Goal: Transaction & Acquisition: Book appointment/travel/reservation

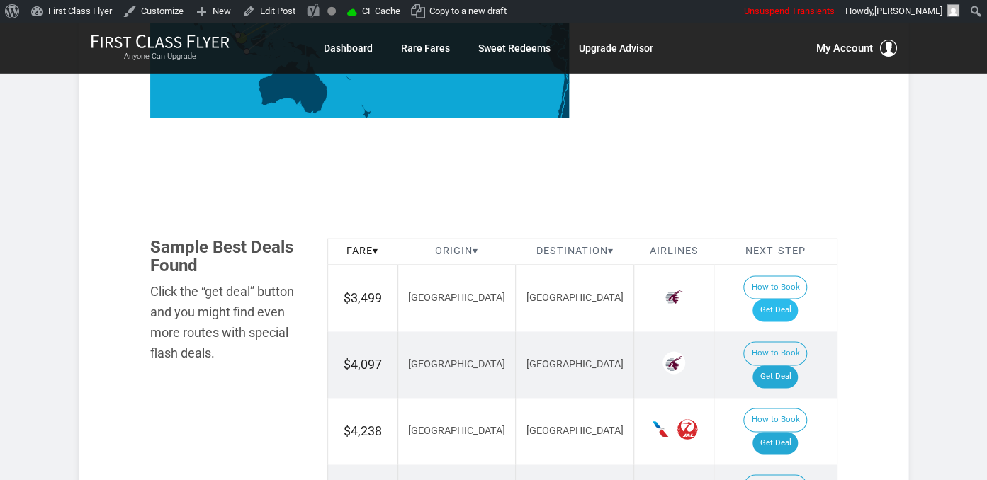
scroll to position [754, 0]
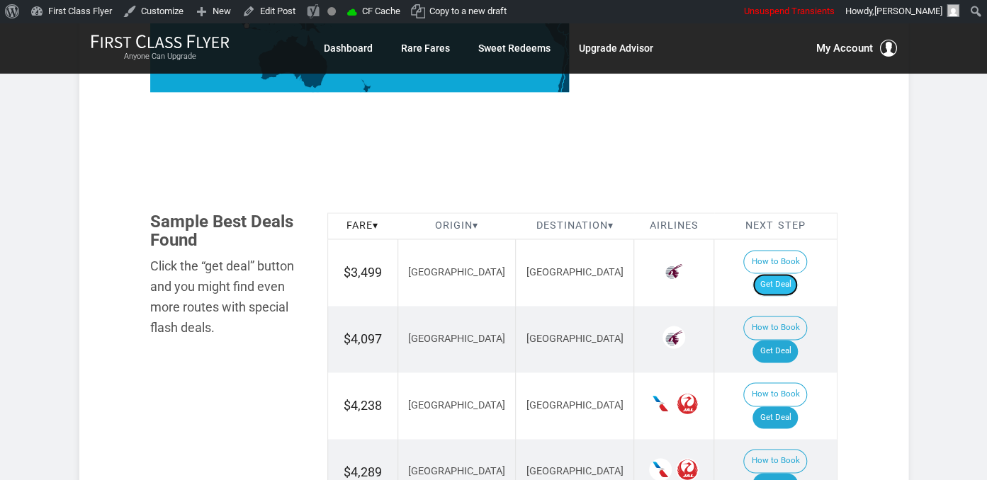
click at [789, 273] on link "Get Deal" at bounding box center [774, 284] width 45 height 23
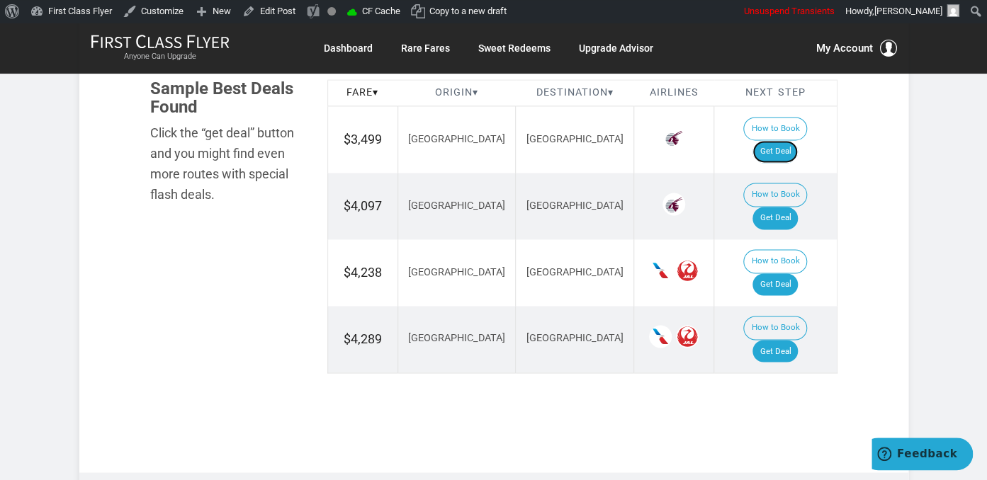
scroll to position [904, 0]
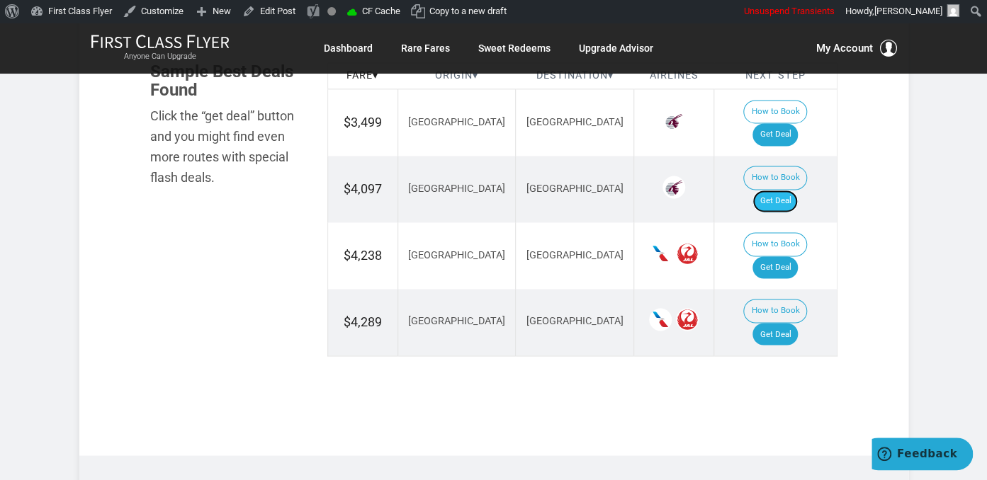
click at [781, 190] on link "Get Deal" at bounding box center [774, 201] width 45 height 23
click at [790, 190] on link "Get Deal" at bounding box center [774, 201] width 45 height 23
click at [783, 190] on link "Get Deal" at bounding box center [774, 201] width 45 height 23
click at [794, 256] on link "Get Deal" at bounding box center [774, 267] width 45 height 23
click at [786, 323] on link "Get Deal" at bounding box center [774, 334] width 45 height 23
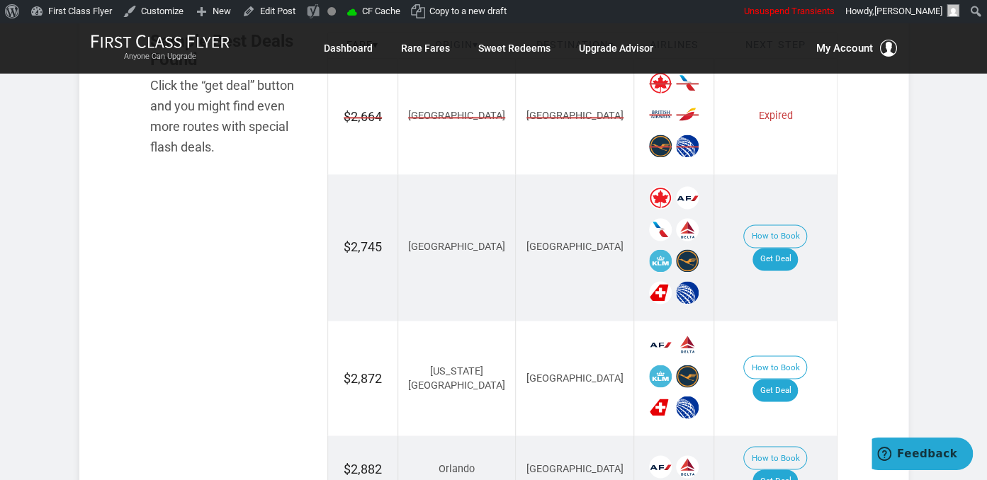
scroll to position [897, 0]
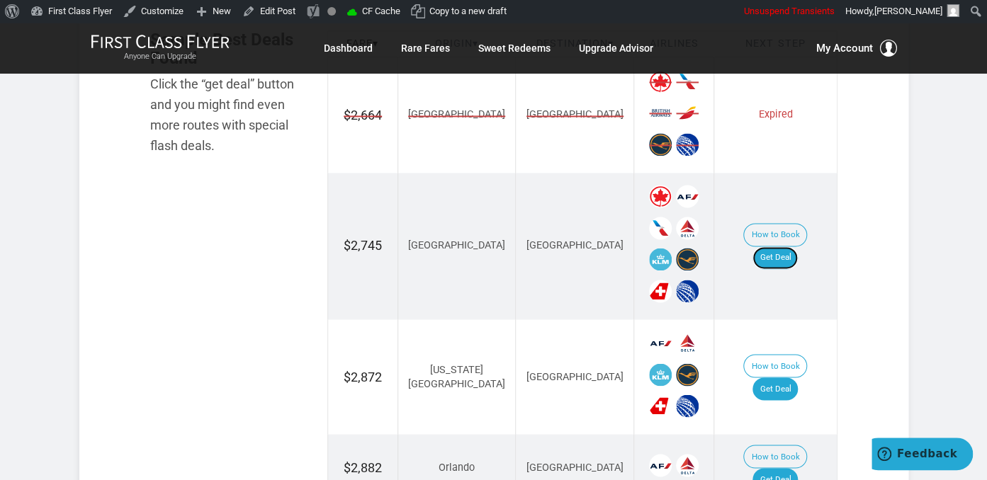
click at [785, 246] on link "Get Deal" at bounding box center [774, 257] width 45 height 23
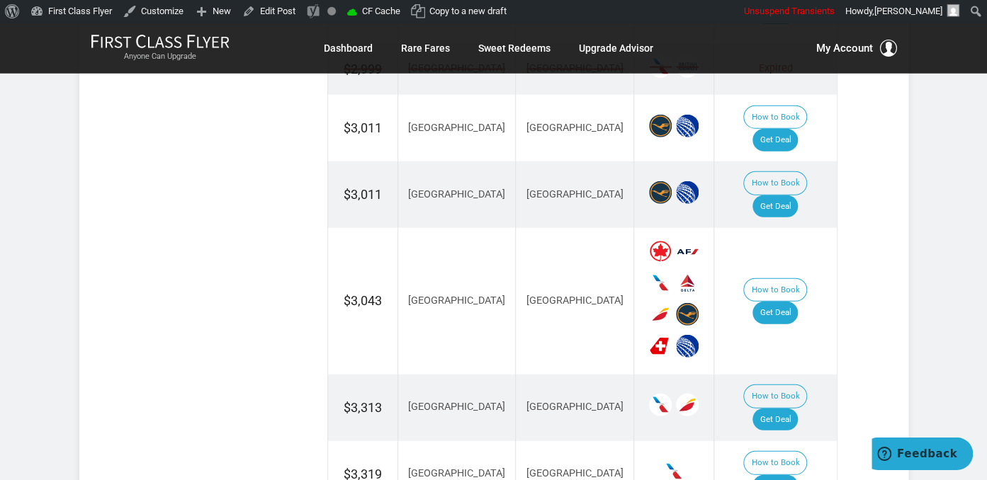
scroll to position [1645, 0]
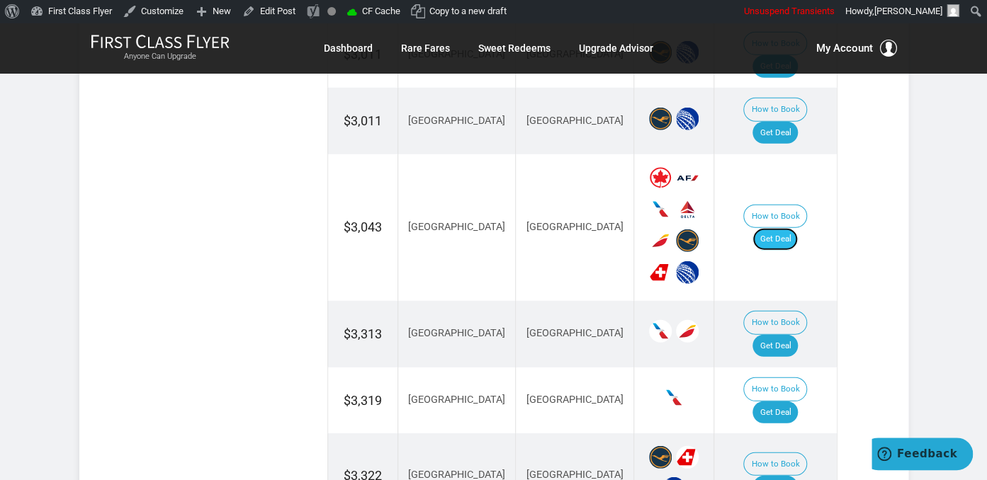
click at [798, 228] on link "Get Deal" at bounding box center [774, 239] width 45 height 23
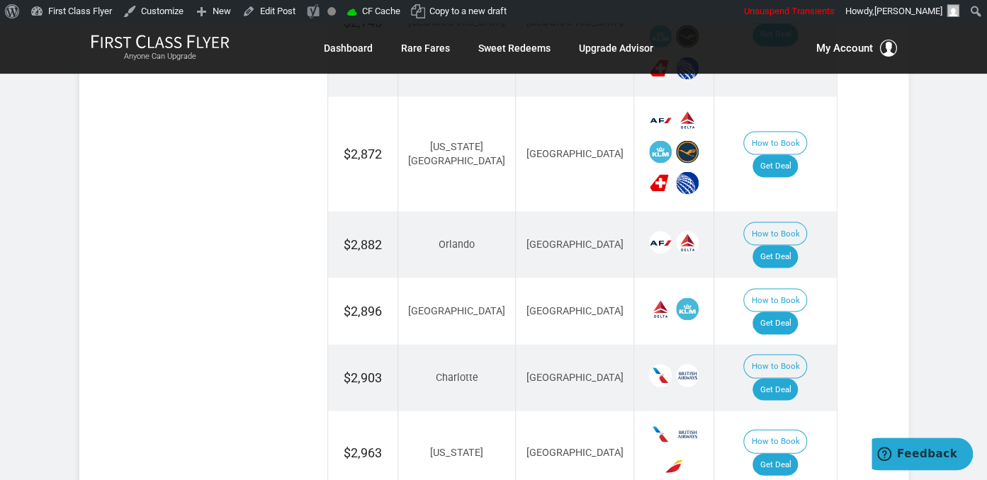
scroll to position [1122, 0]
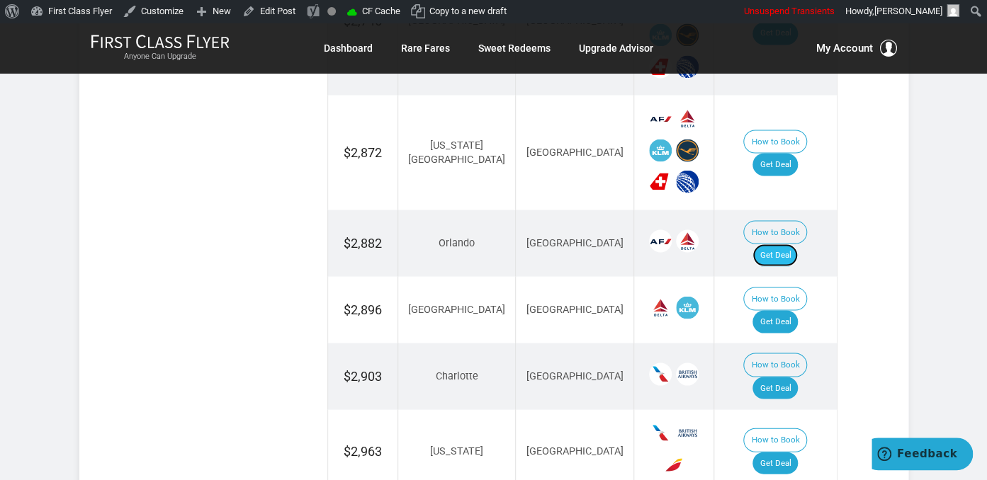
click at [782, 244] on link "Get Deal" at bounding box center [774, 255] width 45 height 23
click at [786, 310] on link "Get Deal" at bounding box center [774, 321] width 45 height 23
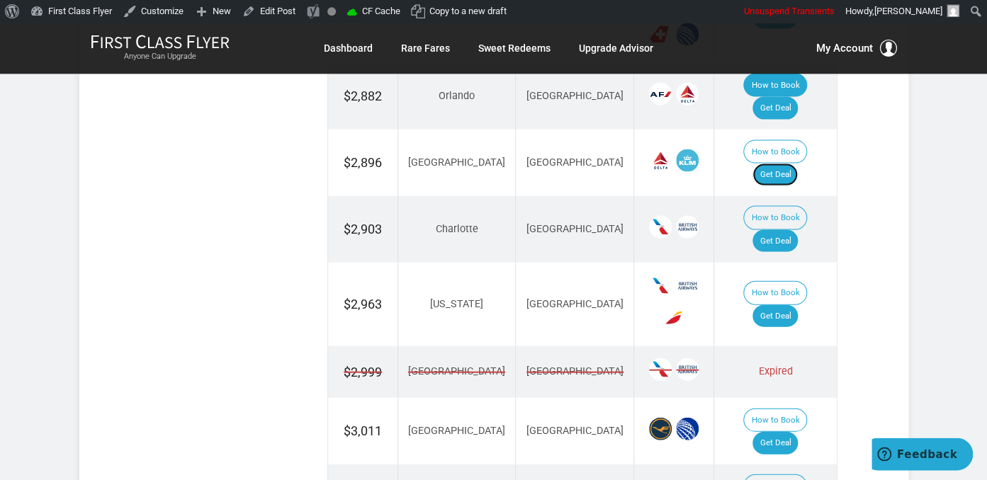
scroll to position [1271, 0]
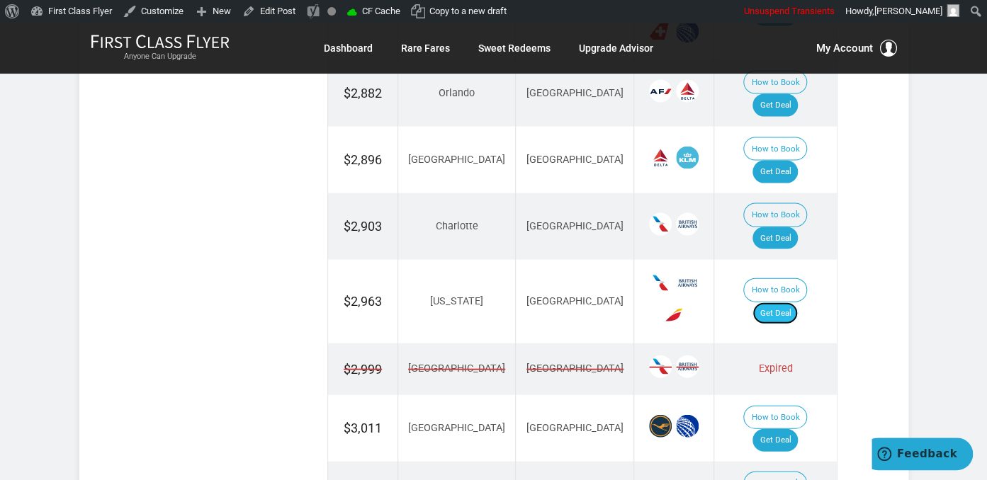
click at [788, 302] on link "Get Deal" at bounding box center [774, 313] width 45 height 23
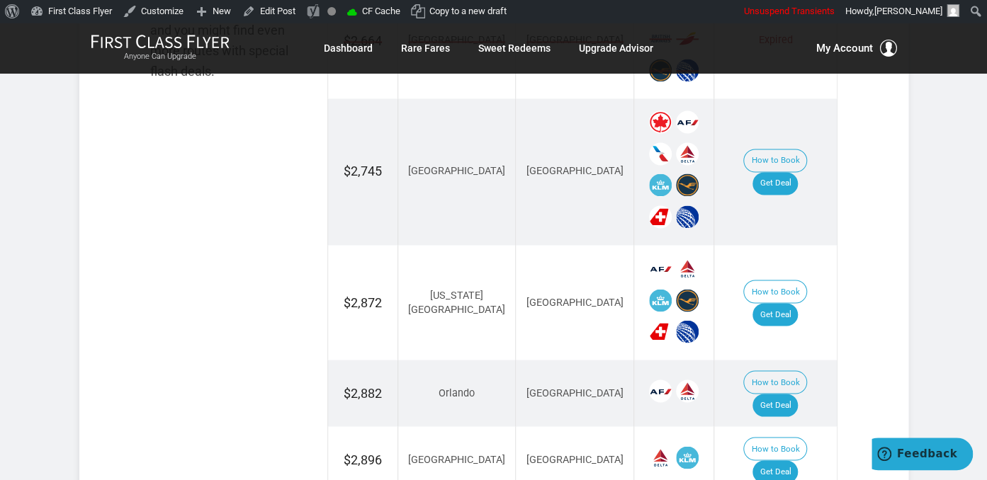
scroll to position [897, 0]
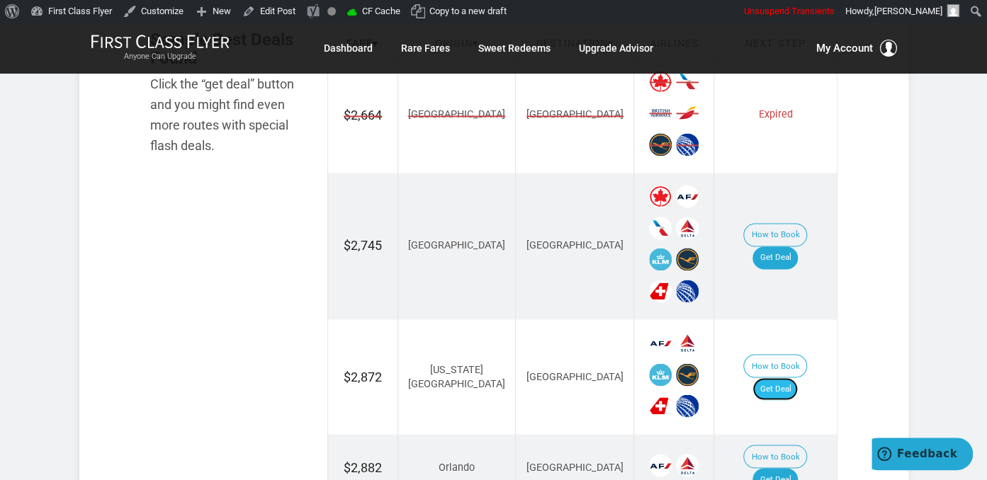
click at [797, 378] on link "Get Deal" at bounding box center [774, 389] width 45 height 23
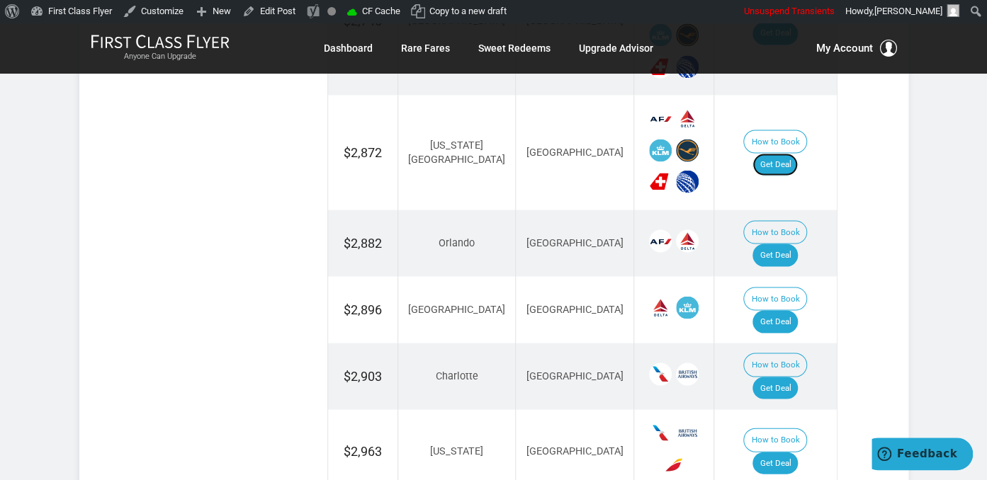
scroll to position [1346, 0]
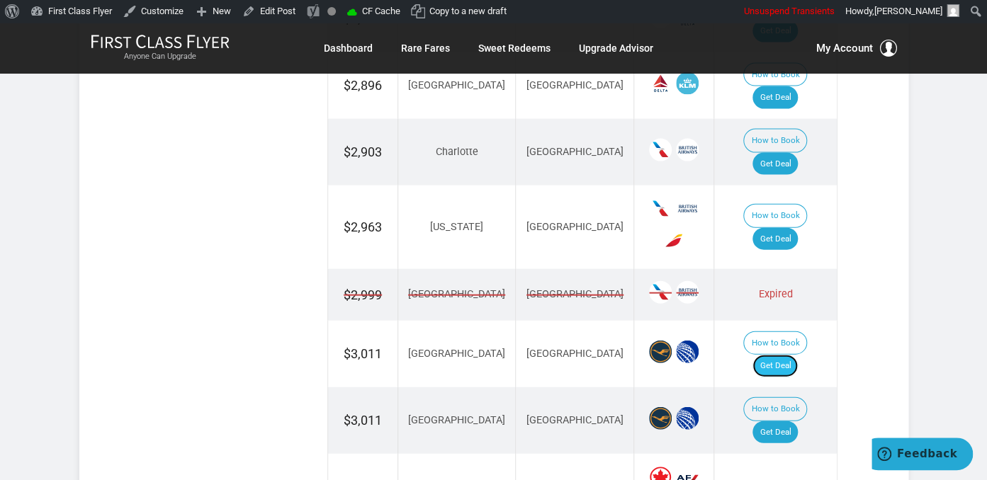
click at [776, 355] on link "Get Deal" at bounding box center [774, 366] width 45 height 23
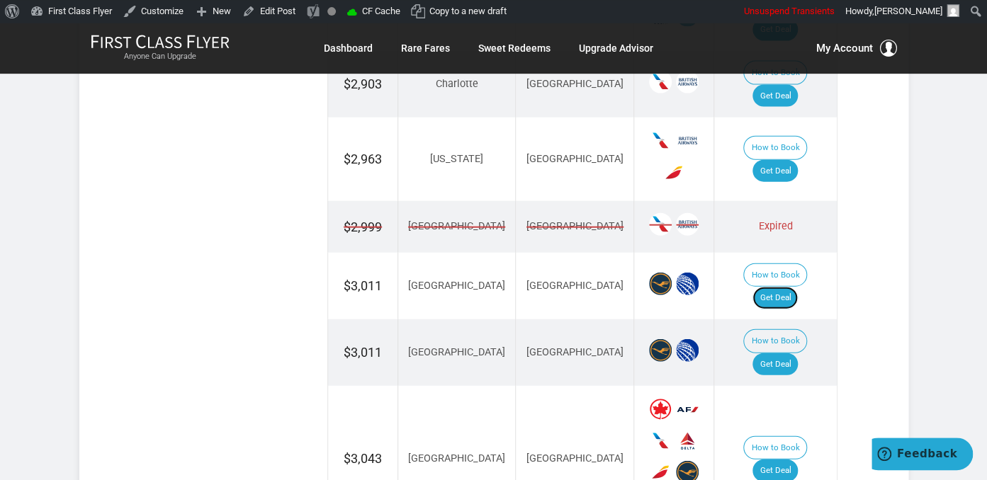
scroll to position [1421, 0]
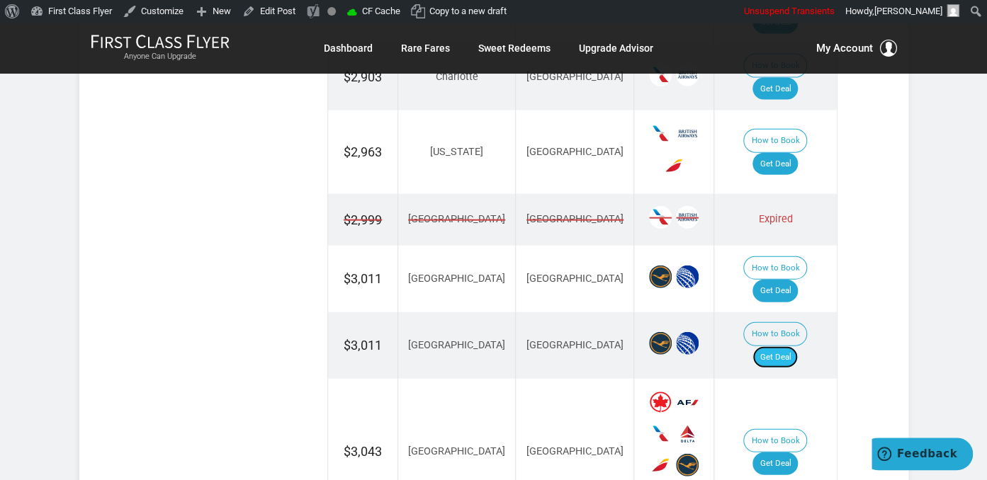
click at [794, 346] on link "Get Deal" at bounding box center [774, 357] width 45 height 23
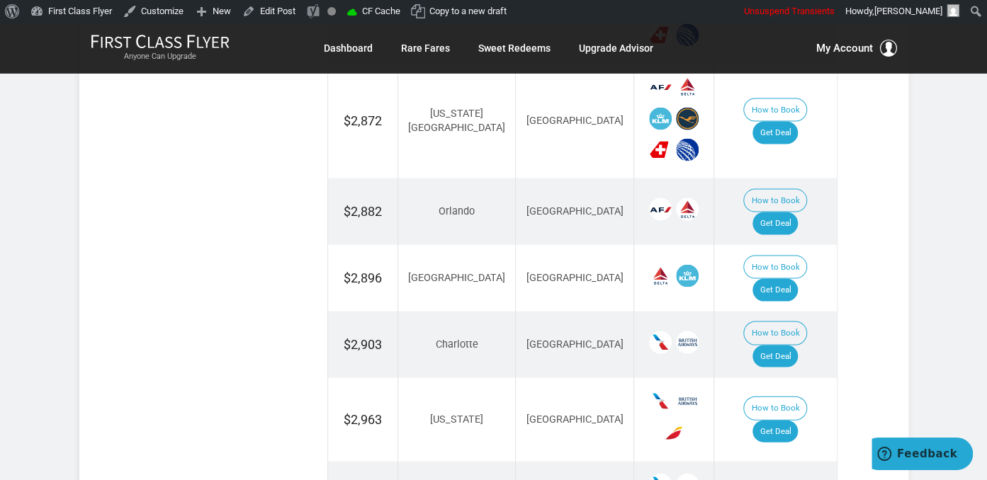
scroll to position [1122, 0]
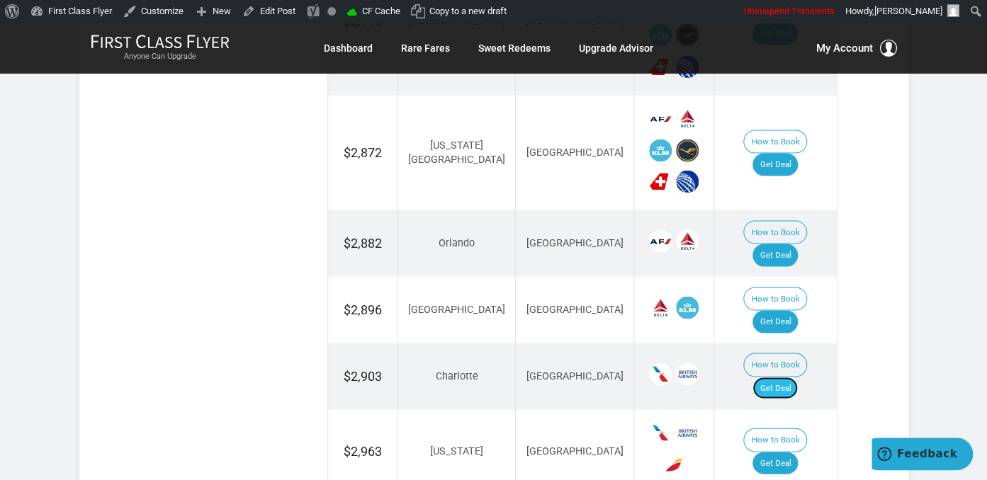
click at [798, 377] on link "Get Deal" at bounding box center [774, 388] width 45 height 23
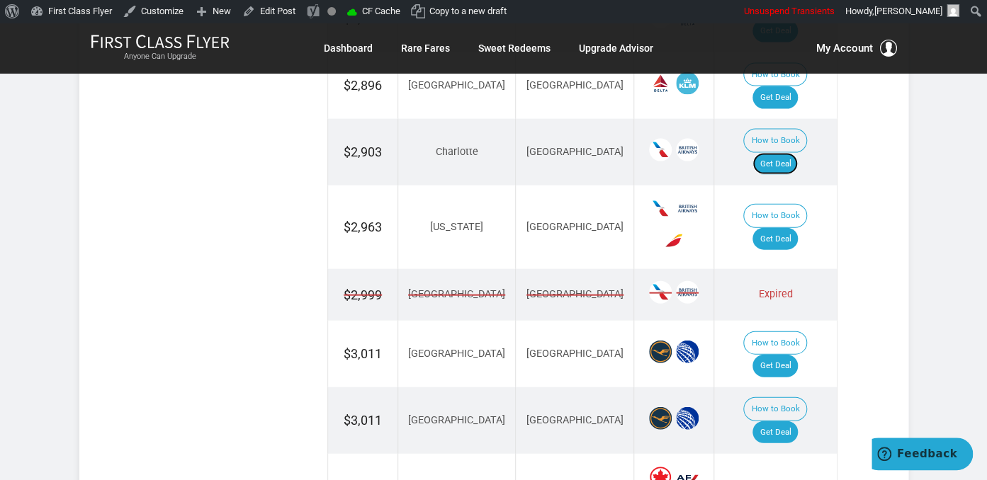
scroll to position [1570, 0]
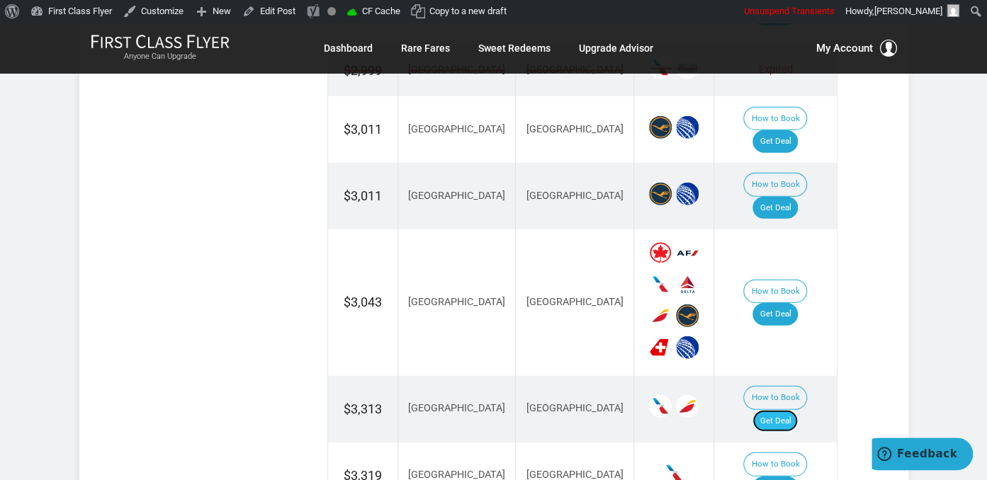
click at [789, 410] on link "Get Deal" at bounding box center [774, 421] width 45 height 23
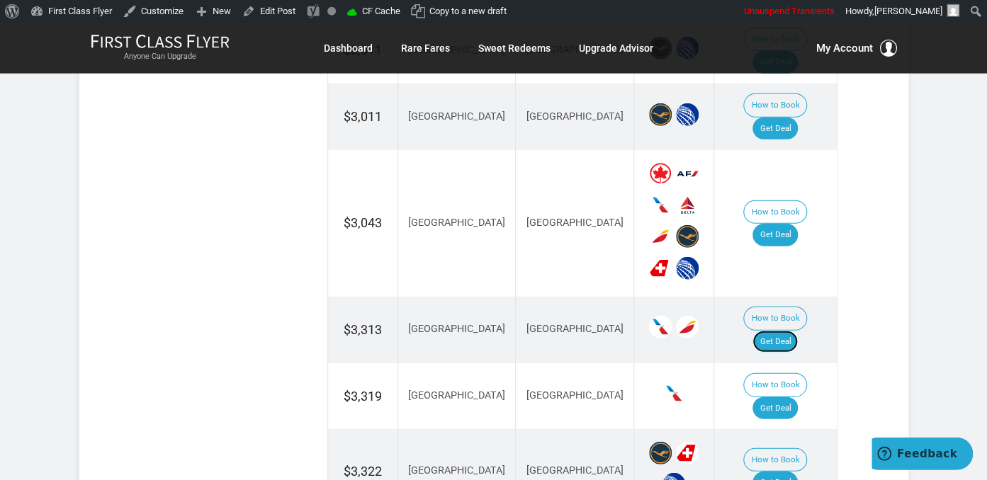
scroll to position [1720, 0]
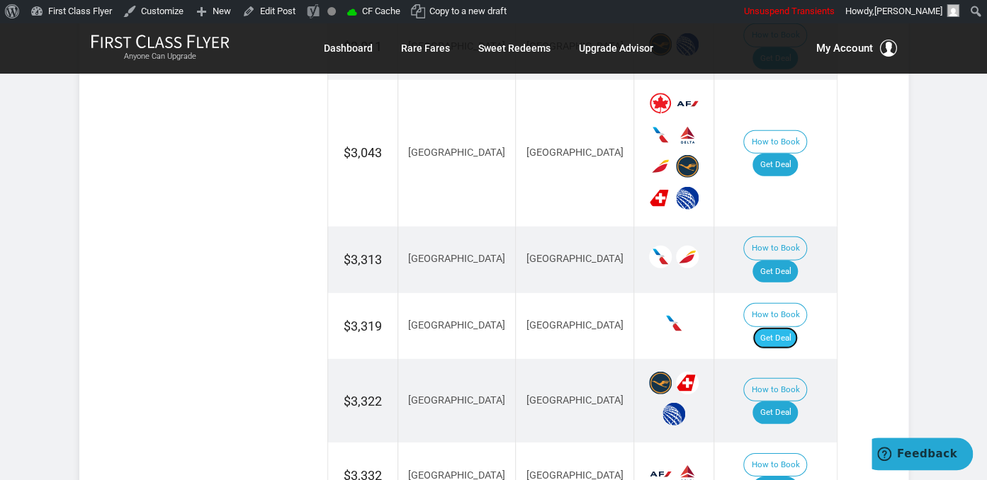
click at [795, 327] on link "Get Deal" at bounding box center [774, 338] width 45 height 23
click at [776, 402] on link "Get Deal" at bounding box center [774, 413] width 45 height 23
click at [781, 477] on link "Get Deal" at bounding box center [774, 488] width 45 height 23
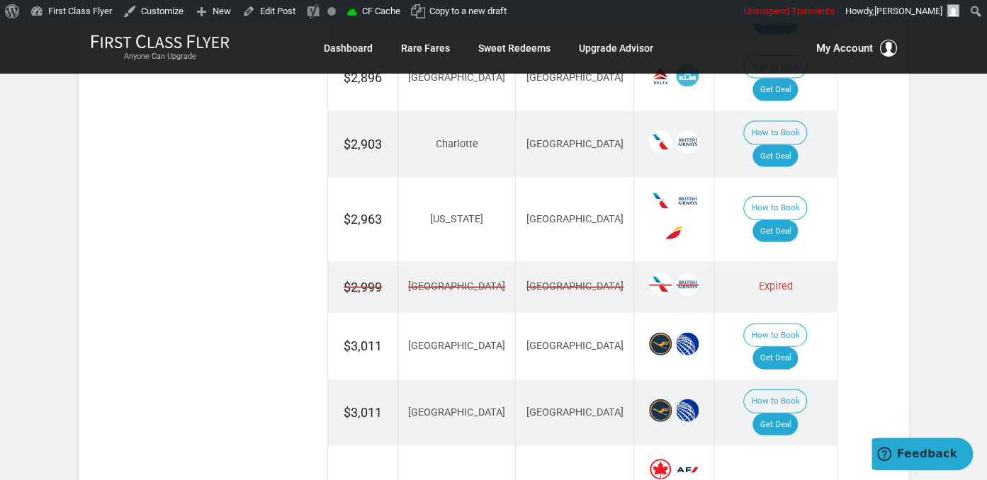
scroll to position [1346, 0]
